Goal: Task Accomplishment & Management: Manage account settings

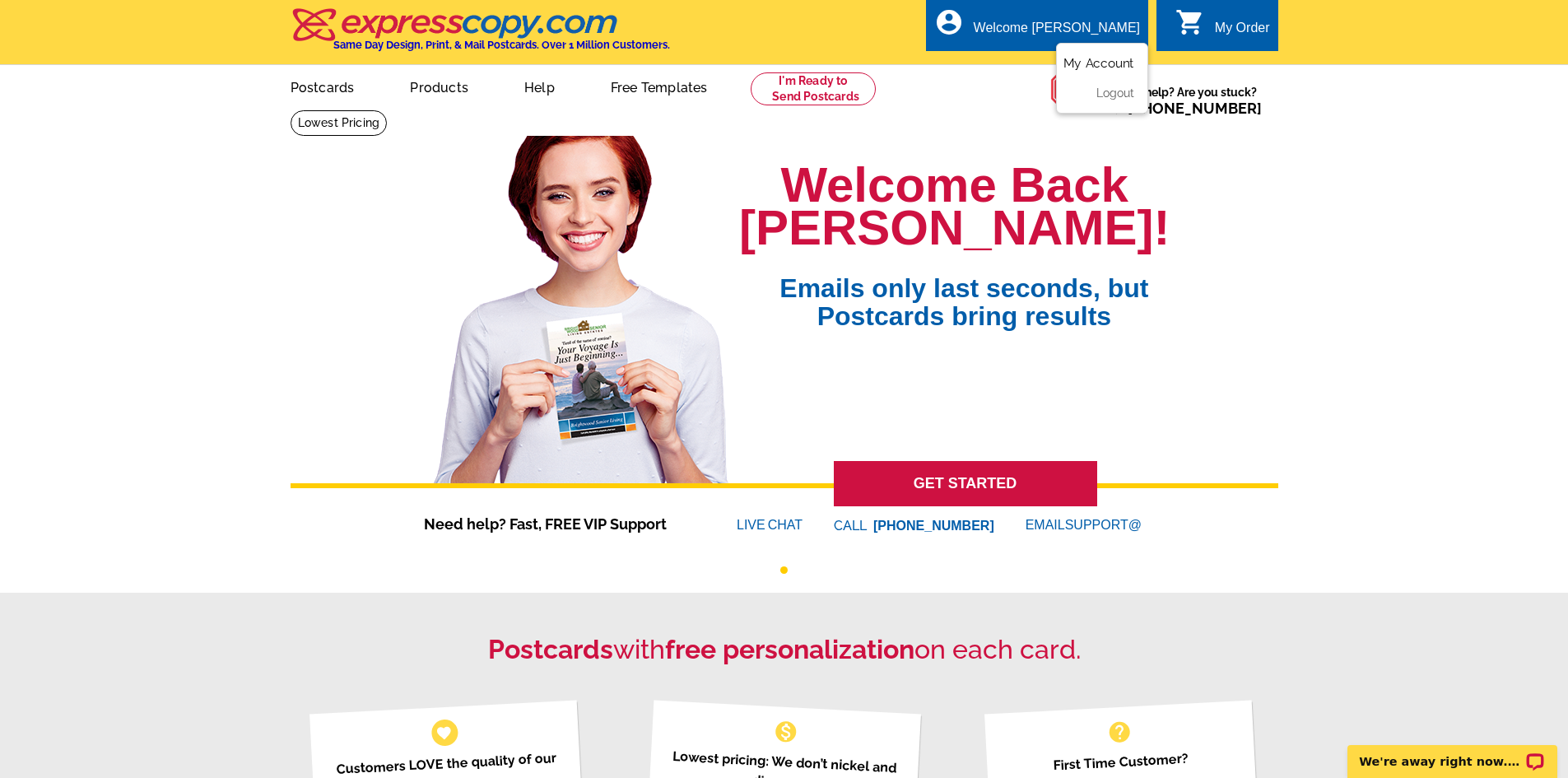
click at [938, 63] on link "My Account" at bounding box center [1099, 63] width 71 height 15
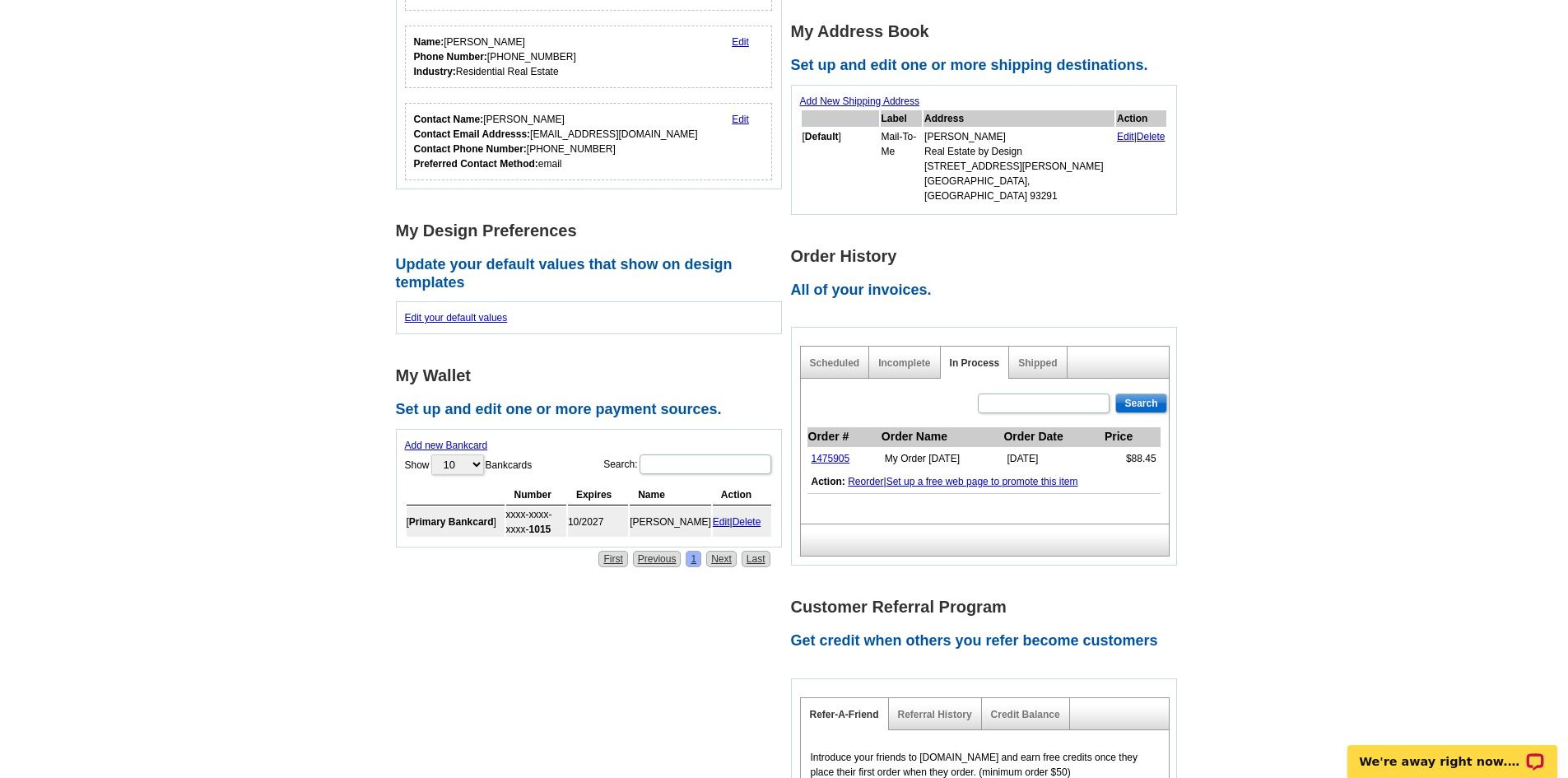
scroll to position [329, 0]
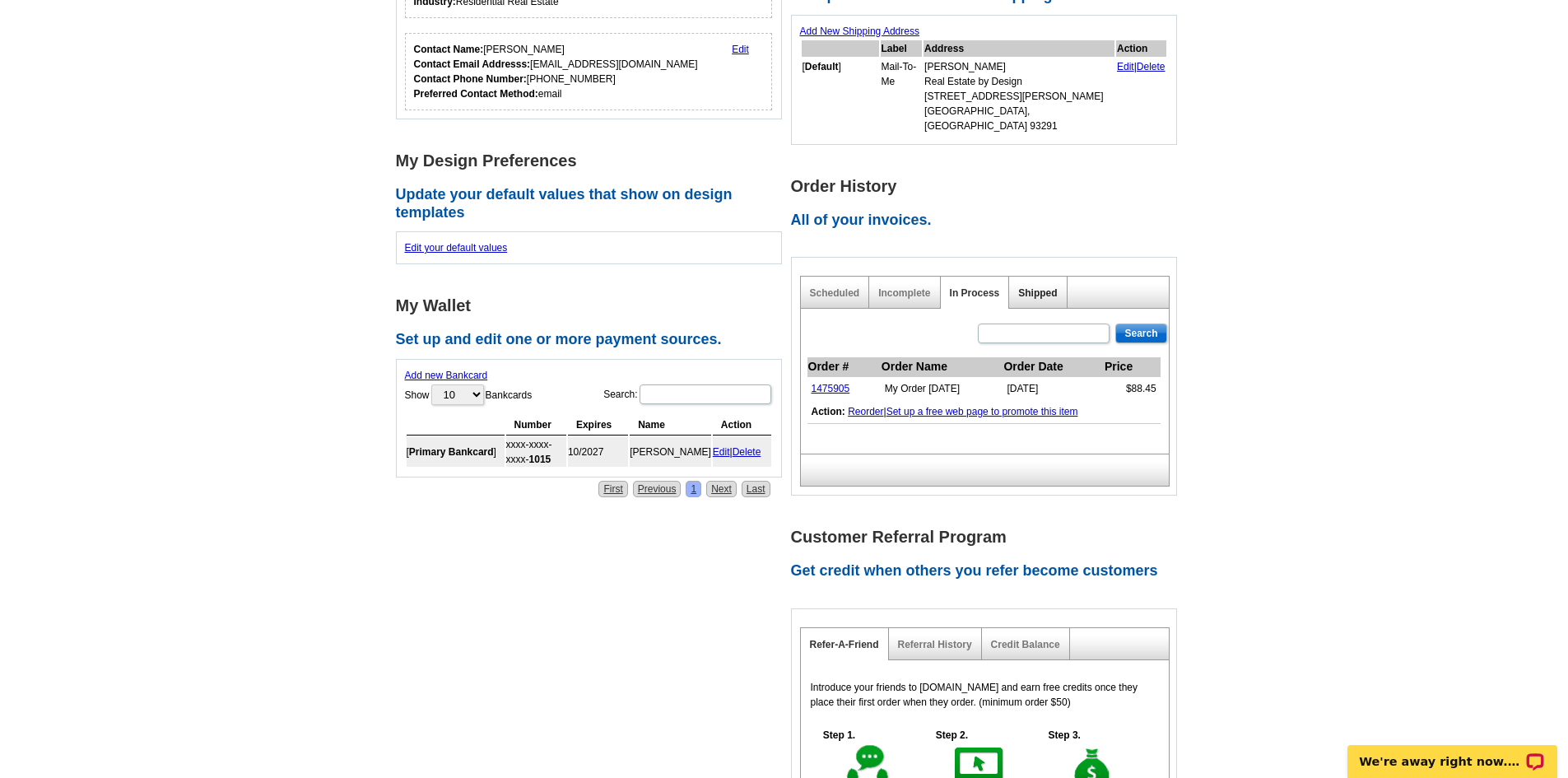
click at [1037, 287] on link "Shipped" at bounding box center [1038, 292] width 39 height 12
click at [887, 322] on div "Search Order # Order Name Order Date Price 1475905 My Order 2025-10-03 Oct-03-2…" at bounding box center [985, 381] width 369 height 145
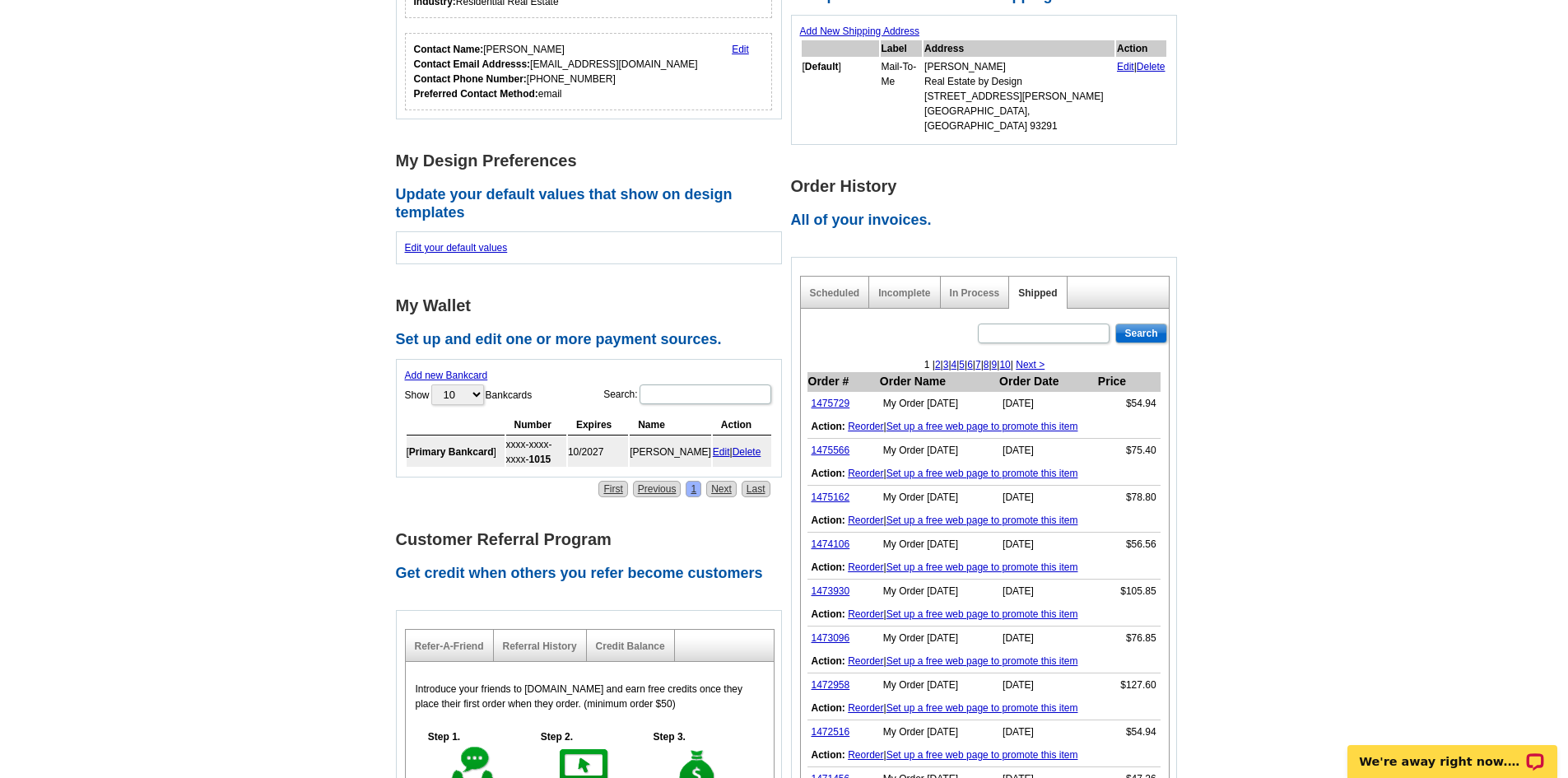
click at [1328, 321] on main "Account Information Update your user information. Username: jaynewillis@remax.n…" at bounding box center [784, 399] width 1568 height 1237
click at [824, 397] on link "1475729" at bounding box center [831, 403] width 39 height 12
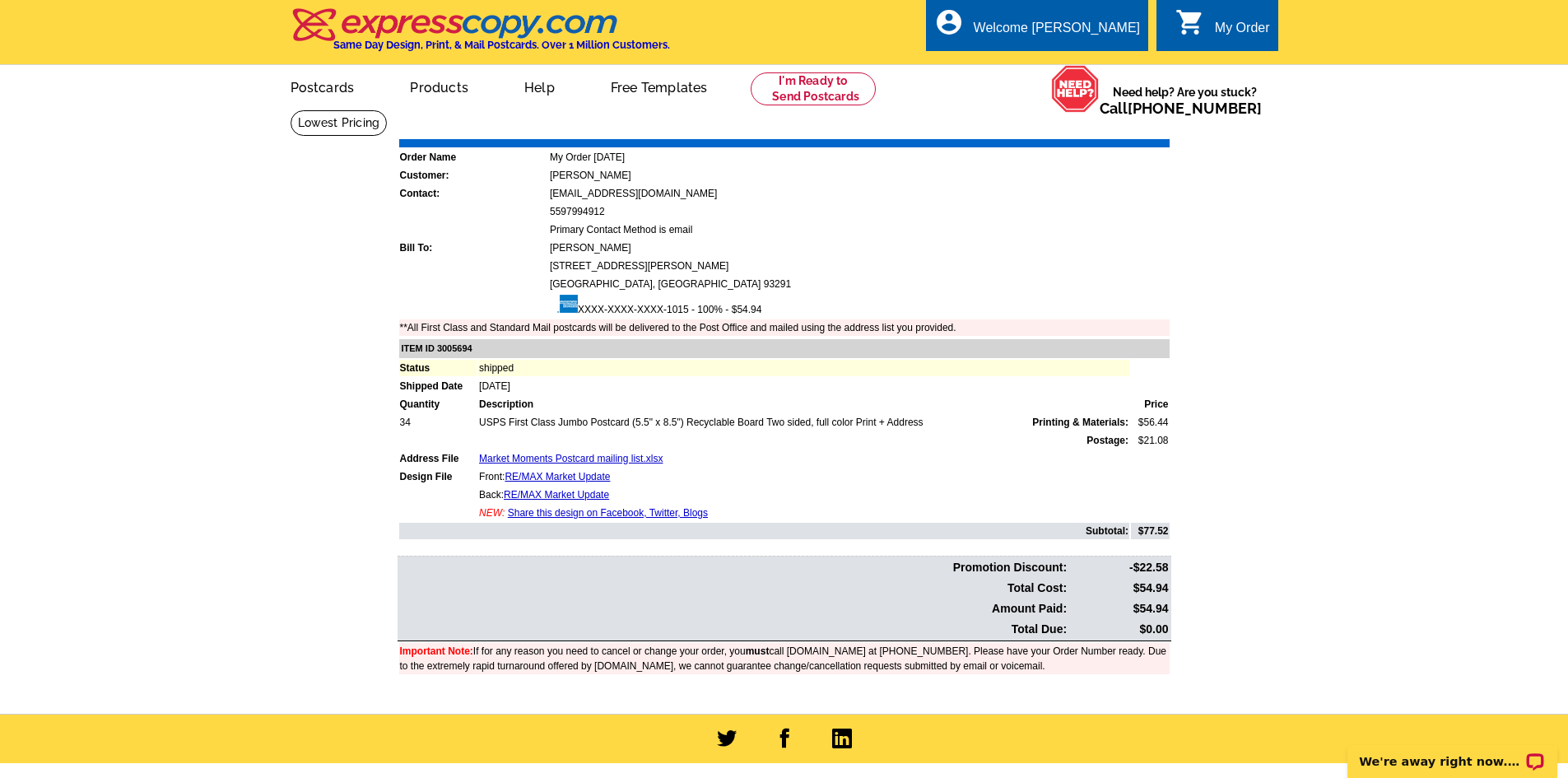
click at [1123, 131] on link "Print Invoice" at bounding box center [1127, 127] width 86 height 14
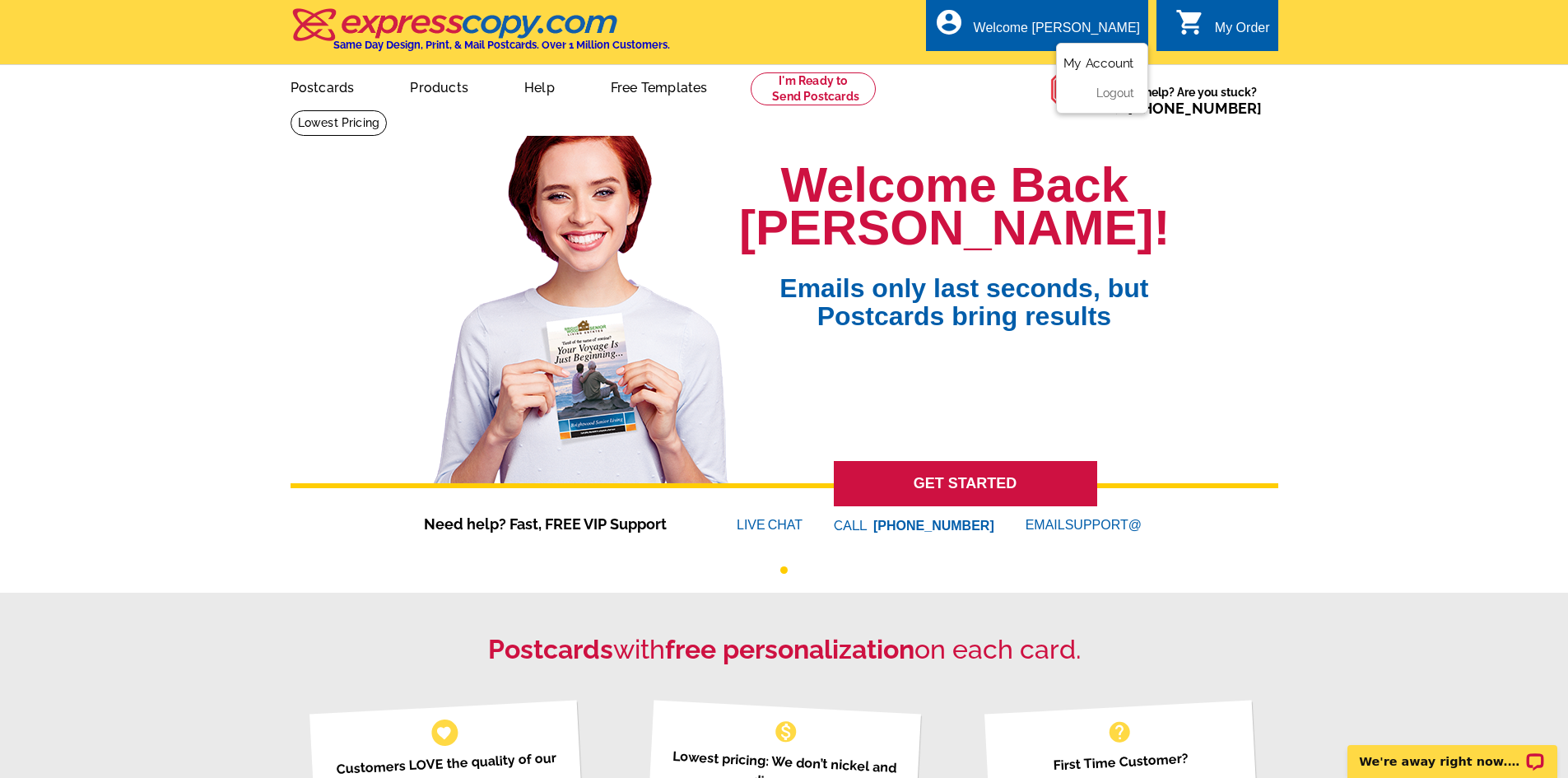
click at [1090, 63] on link "My Account" at bounding box center [1099, 63] width 71 height 15
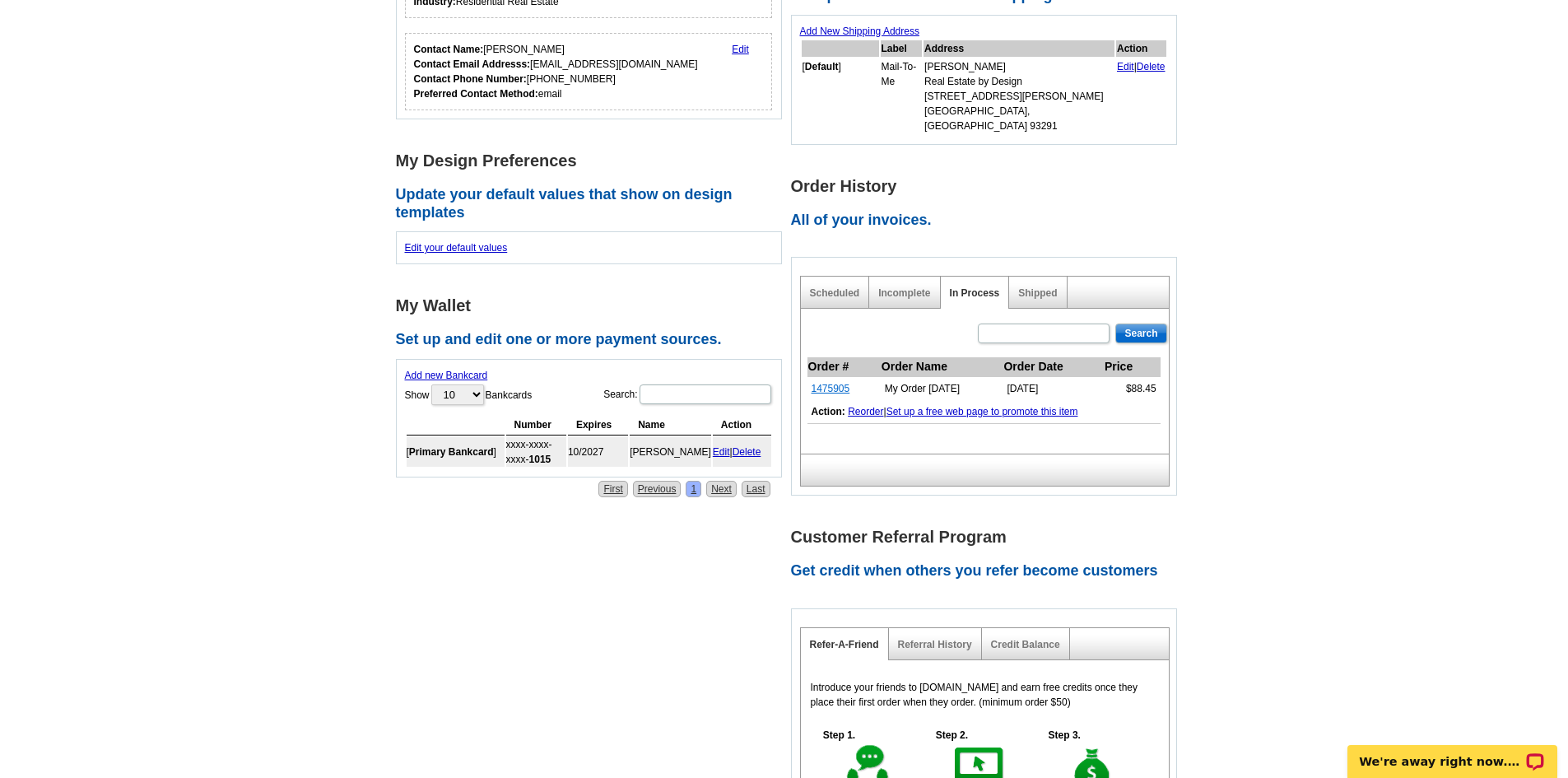
click at [824, 382] on link "1475905" at bounding box center [831, 388] width 39 height 12
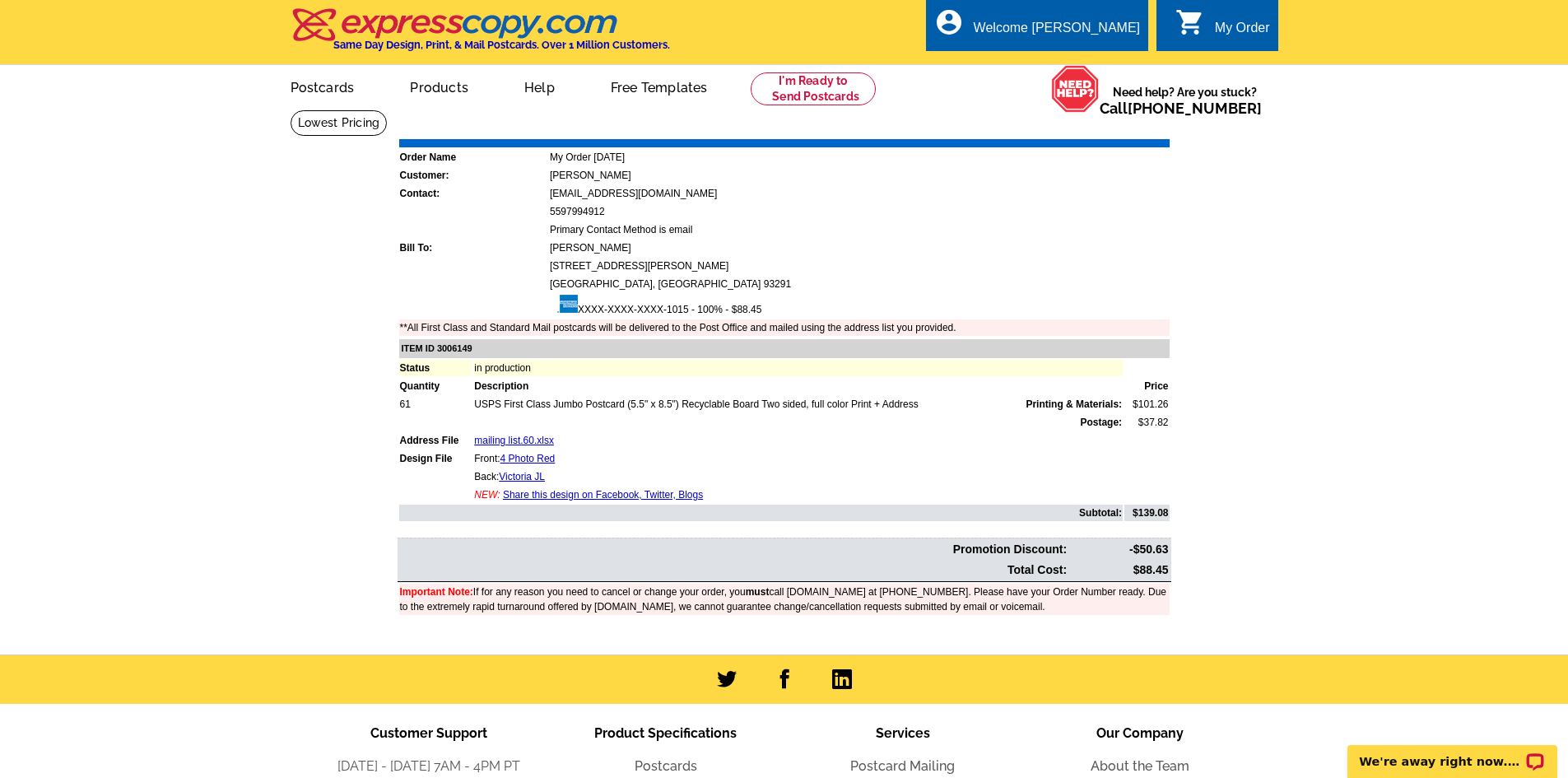
click at [1119, 127] on link "Print Invoice" at bounding box center [1127, 127] width 86 height 14
